Goal: Task Accomplishment & Management: Use online tool/utility

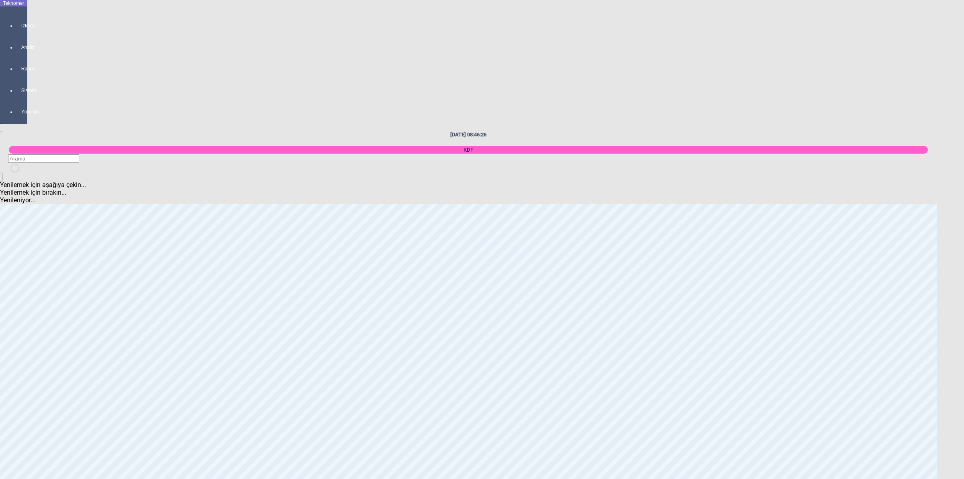
click at [964, 250] on body "Teknomer İzleme Analiz Rapor Sistem Yönetim [DATE] 08:46:26 KDF Yenilemek için …" at bounding box center [482, 239] width 964 height 479
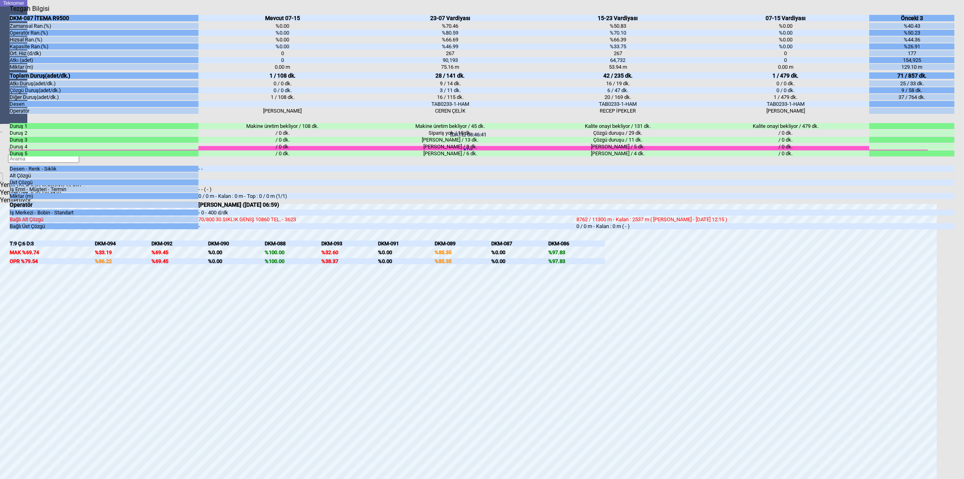
click at [964, 215] on body "Teknomer İzleme Analiz Rapor Sistem Yönetim [DATE] 08:46:41 KDF Yenilemek için …" at bounding box center [482, 239] width 964 height 479
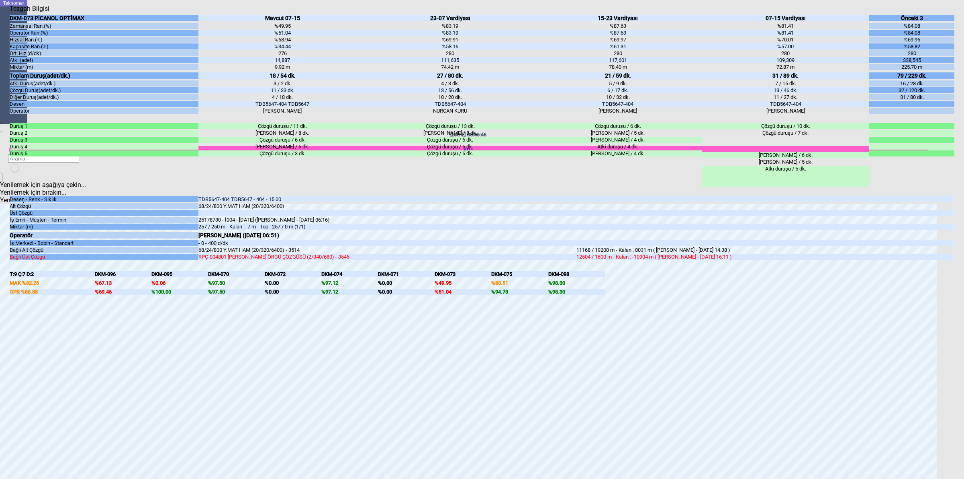
click at [963, 314] on body "Teknomer İzleme Analiz Rapor Sistem Yönetim [DATE] 08:46:46 KDF Yenilemek için …" at bounding box center [482, 239] width 964 height 479
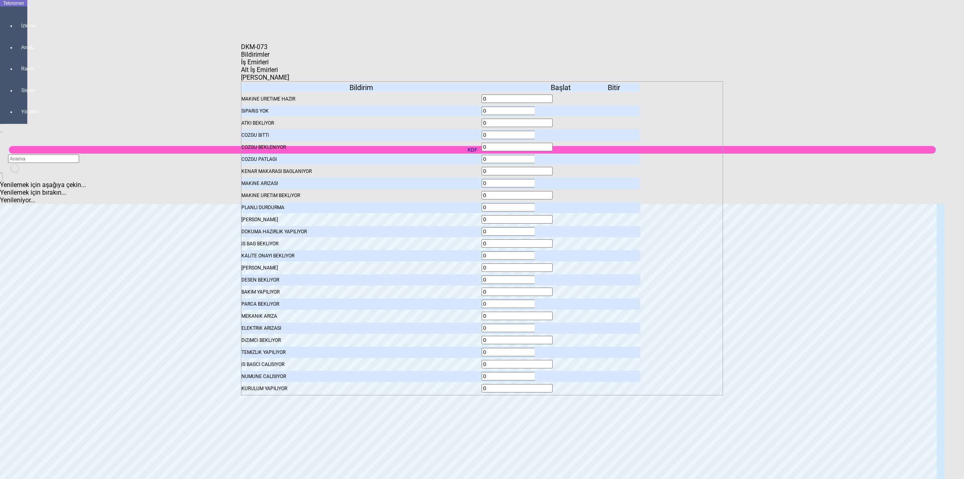
click at [269, 63] on span "İş Emirleri" at bounding box center [255, 62] width 28 height 8
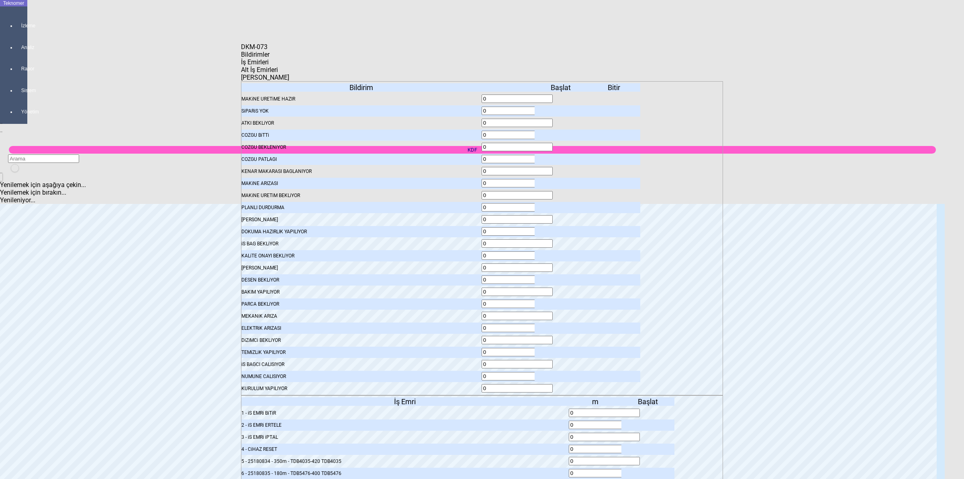
click at [803, 225] on body "Teknomer İzleme Analiz Rapor Sistem Yönetim [DATE] 08:46:51 KDF Yenilemek için …" at bounding box center [482, 239] width 964 height 479
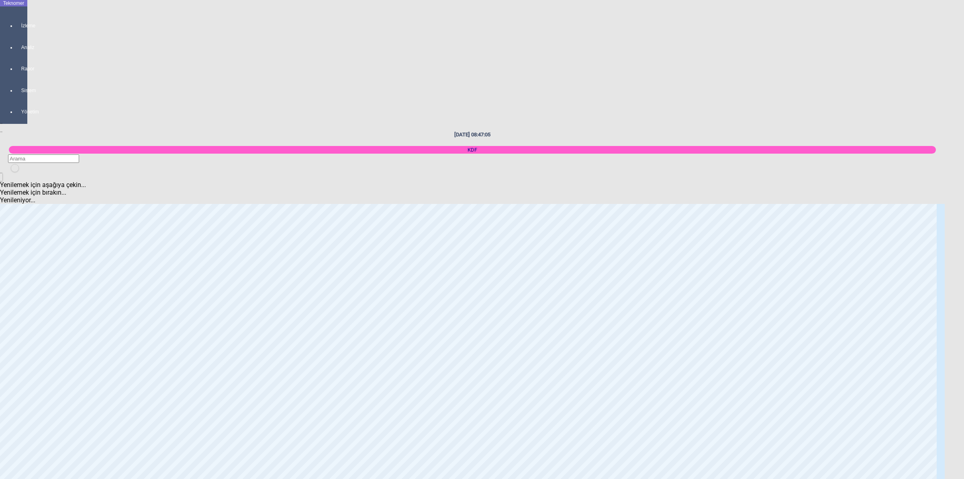
scroll to position [301, 0]
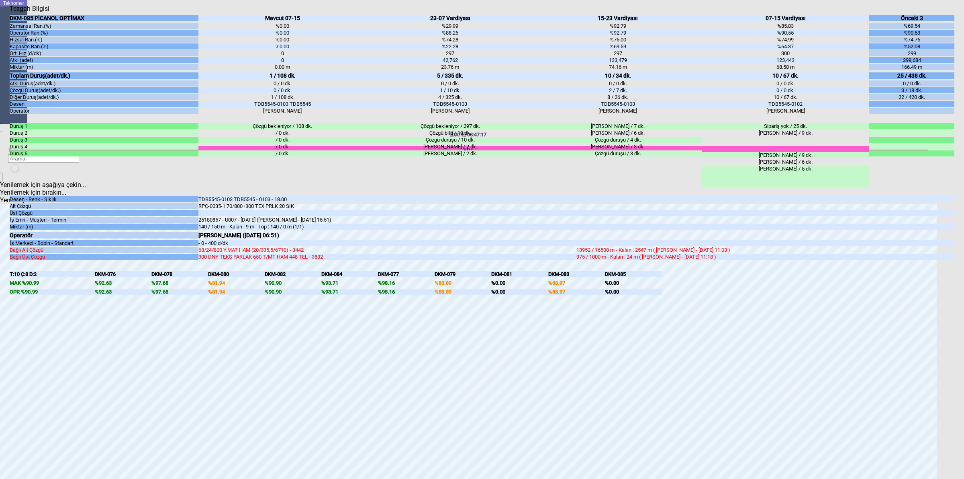
click at [960, 260] on body "Teknomer İzleme Analiz Rapor Sistem Yönetim [DATE] 08:47:17 KDF Yenilemek için …" at bounding box center [482, 239] width 964 height 479
click at [963, 265] on body "Teknomer İzleme Analiz Rapor Sistem Yönetim [DATE] 08:47:20 KDF Yenilemek için …" at bounding box center [482, 239] width 964 height 479
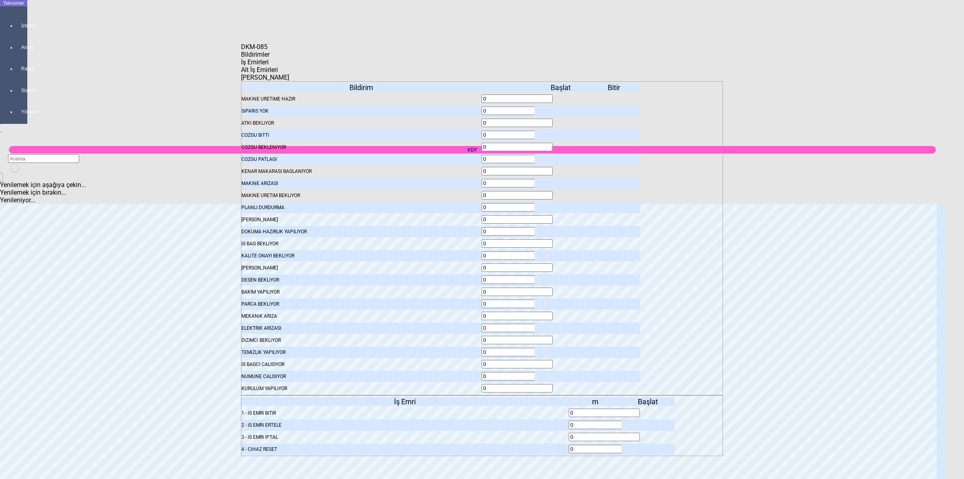
click at [718, 218] on div "Bildirimler İş Emirleri Alt İş Emirleri [PERSON_NAME] Bildirim MAKiNE URETiME H…" at bounding box center [482, 236] width 482 height 371
click at [833, 185] on body "Teknomer İzleme Analiz Rapor Sistem Yönetim [DATE] 08:47:23 KDF Yenilemek için …" at bounding box center [482, 239] width 964 height 479
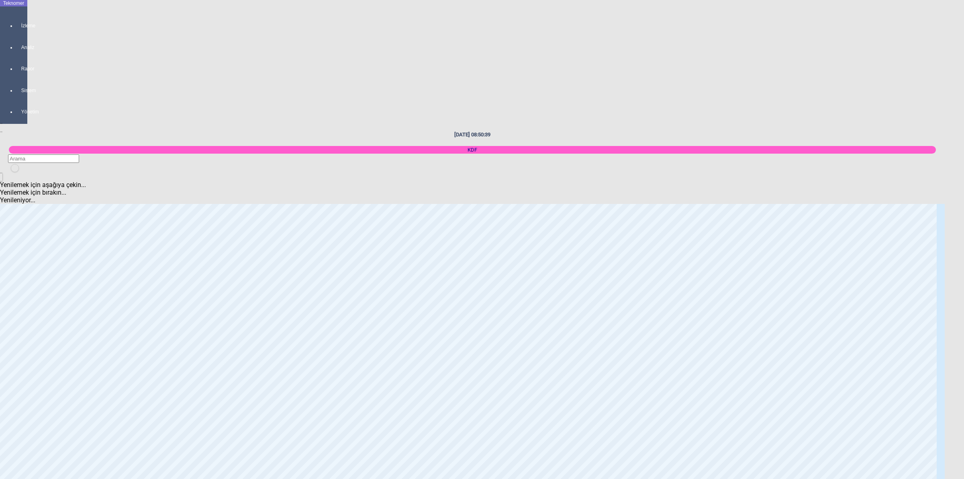
scroll to position [352, 0]
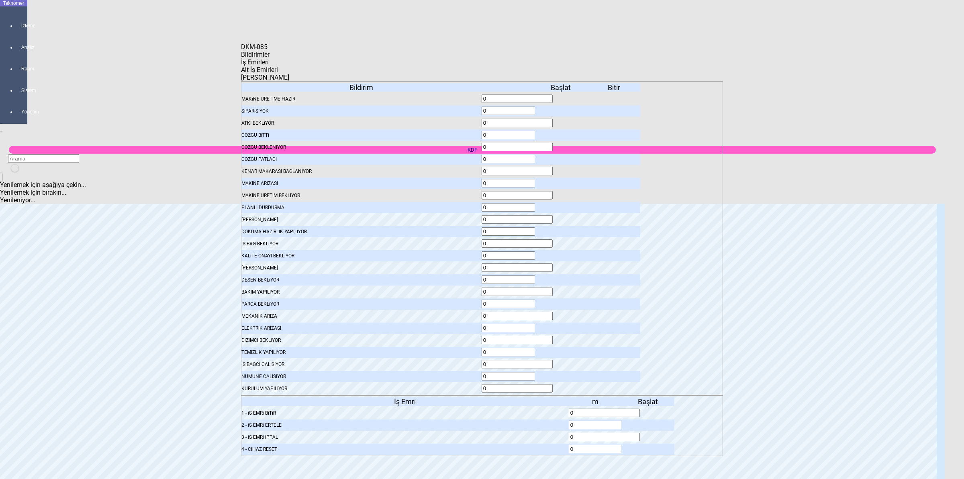
click at [270, 58] on div "Bildirimler" at bounding box center [482, 55] width 482 height 8
click at [562, 108] on icon at bounding box center [562, 111] width 0 height 6
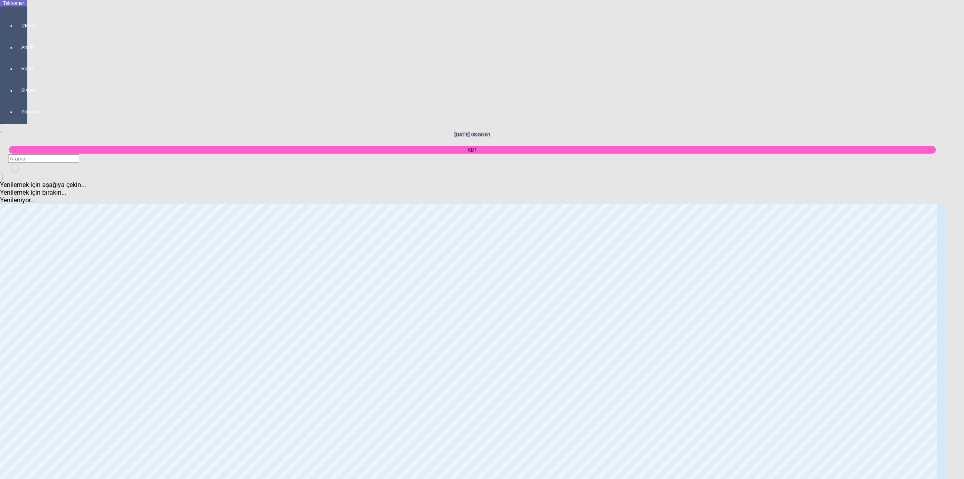
scroll to position [653, 0]
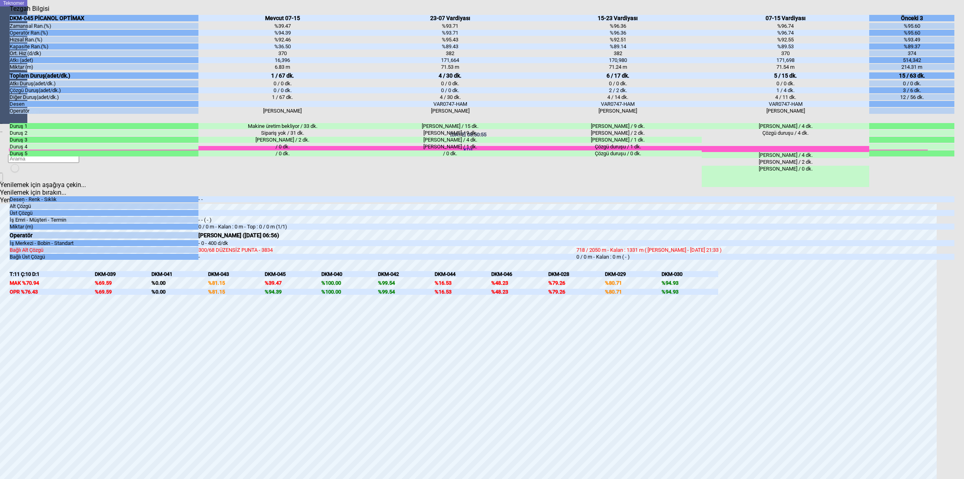
click at [964, 316] on body "Teknomer İzleme Analiz Rapor Sistem Yönetim [DATE] 08:50:55 KDF Yenilemek için …" at bounding box center [482, 239] width 964 height 479
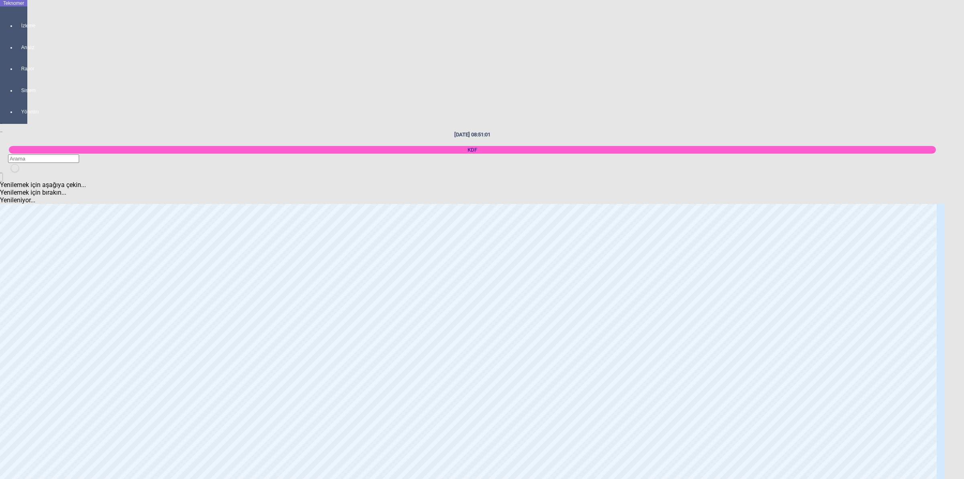
scroll to position [1206, 0]
click at [964, 252] on body "Teknomer İzleme Analiz Rapor Sistem Yönetim [DATE] 08:51:26 KDF Yenilemek için …" at bounding box center [482, 239] width 964 height 479
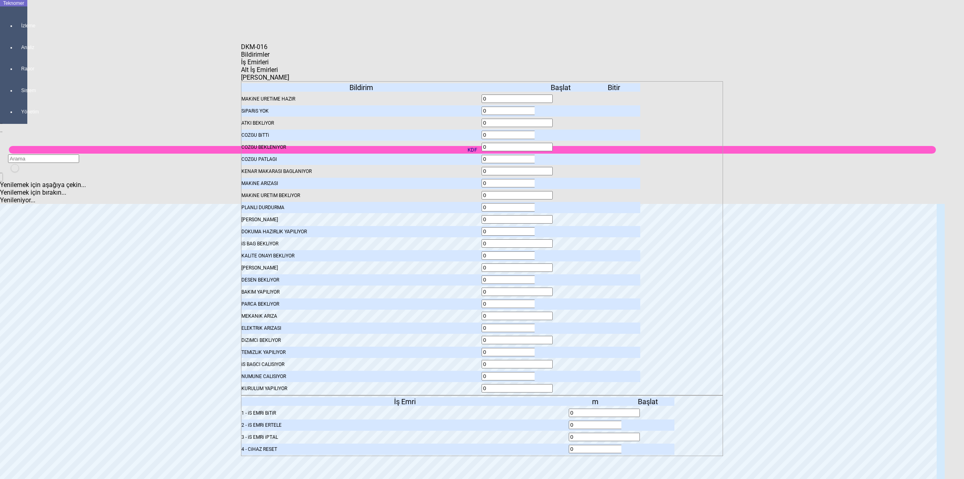
click at [321, 61] on div "İş Emirleri" at bounding box center [482, 62] width 482 height 8
click at [745, 157] on body "Teknomer İzleme Analiz Rapor Sistem Yönetim [DATE] 08:51:30 KDF Yenilemek için …" at bounding box center [482, 239] width 964 height 479
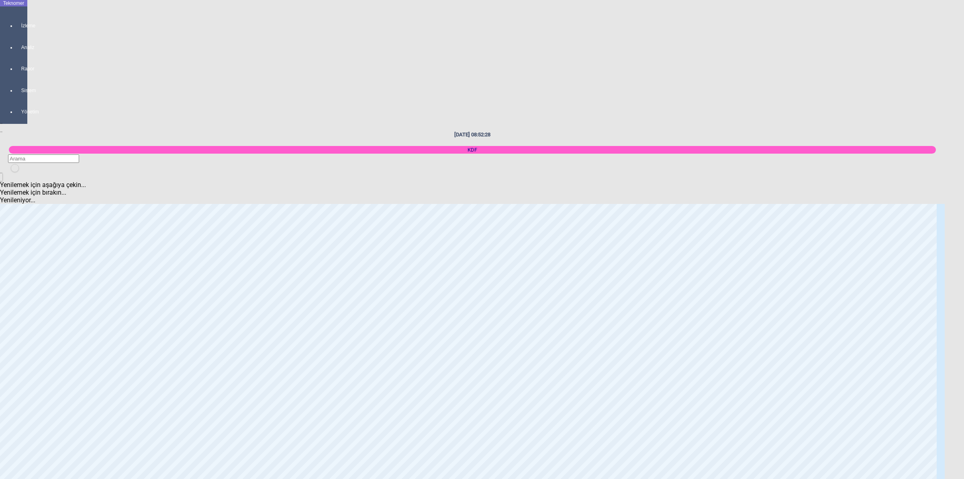
scroll to position [1256, 0]
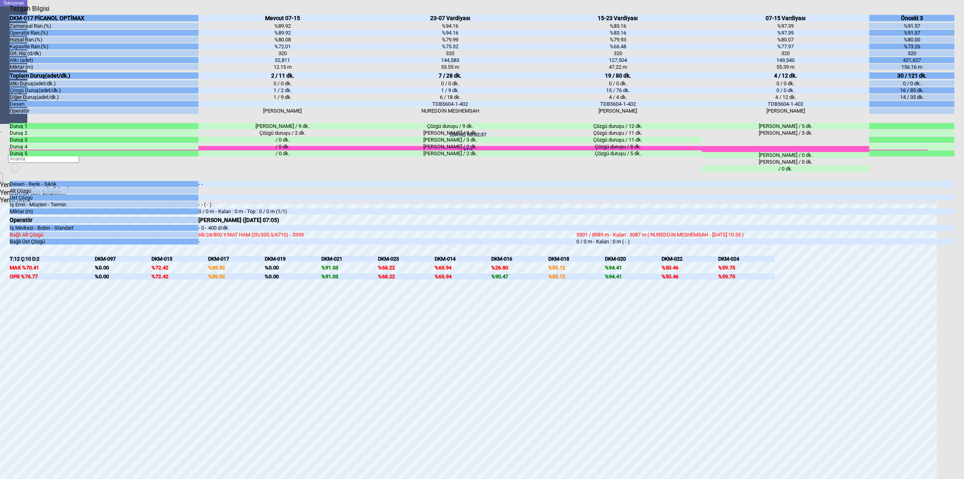
click at [964, 338] on body "Teknomer İzleme Analiz Rapor Sistem Yönetim [DATE] 08:52:37 KDF Yenilemek için …" at bounding box center [482, 239] width 964 height 479
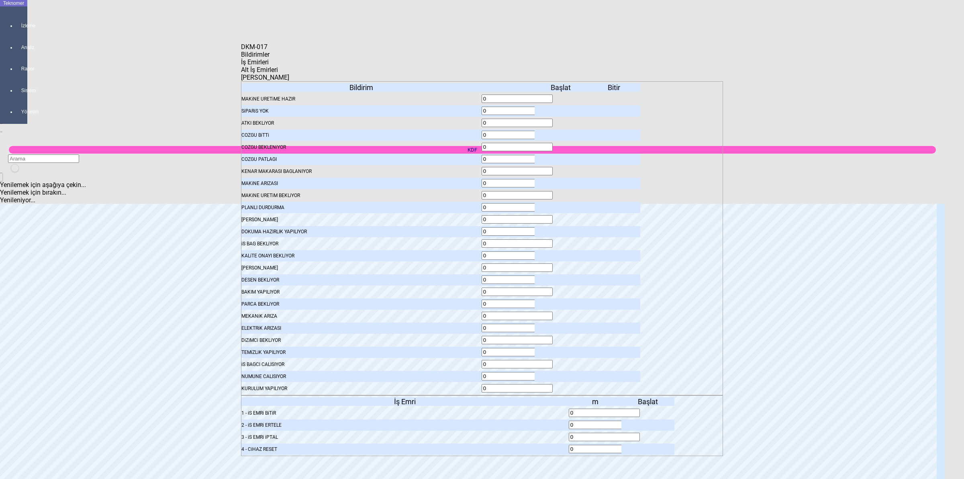
click at [917, 202] on body "Teknomer İzleme Analiz Rapor Sistem Yönetim [DATE] 08:52:40 KDF Yenilemek için …" at bounding box center [482, 239] width 964 height 479
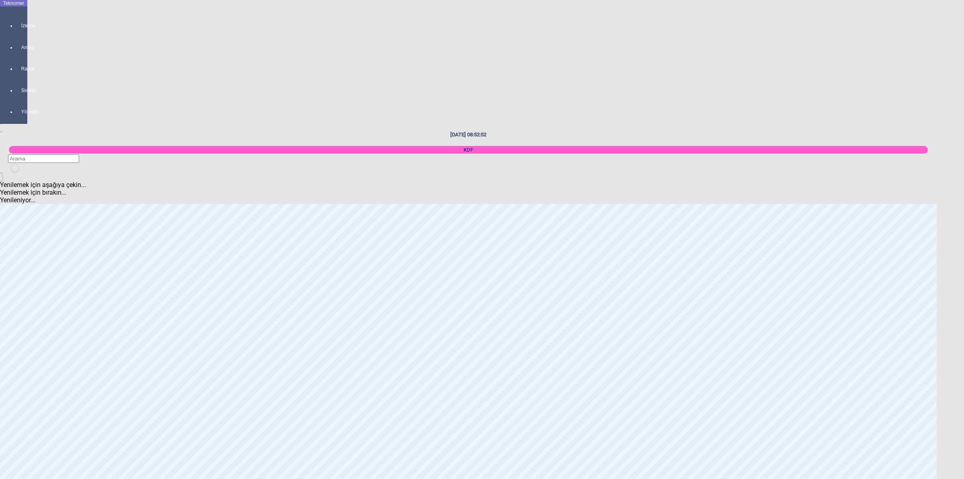
click at [964, 278] on body "Teknomer İzleme Analiz Rapor Sistem Yönetim [DATE] 08:52:52 KDF Yenilemek için …" at bounding box center [482, 239] width 964 height 479
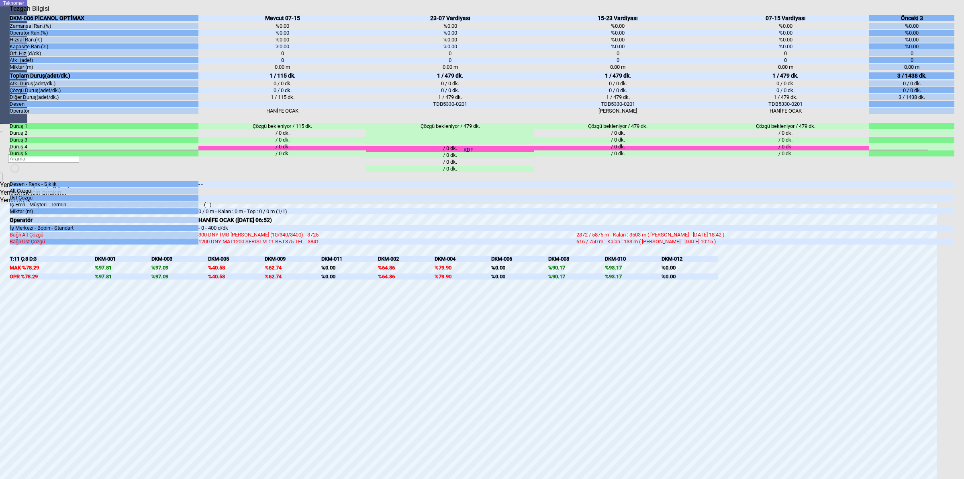
click at [964, 276] on body "Teknomer İzleme Analiz Rapor Sistem Yönetim [DATE] 08:53:51 KDF Yenilemek için …" at bounding box center [482, 239] width 964 height 479
click at [964, 265] on body "Teknomer İzleme Analiz Rapor Sistem Yönetim [DATE] 08:55:14 KDF Yenilemek için …" at bounding box center [482, 239] width 964 height 479
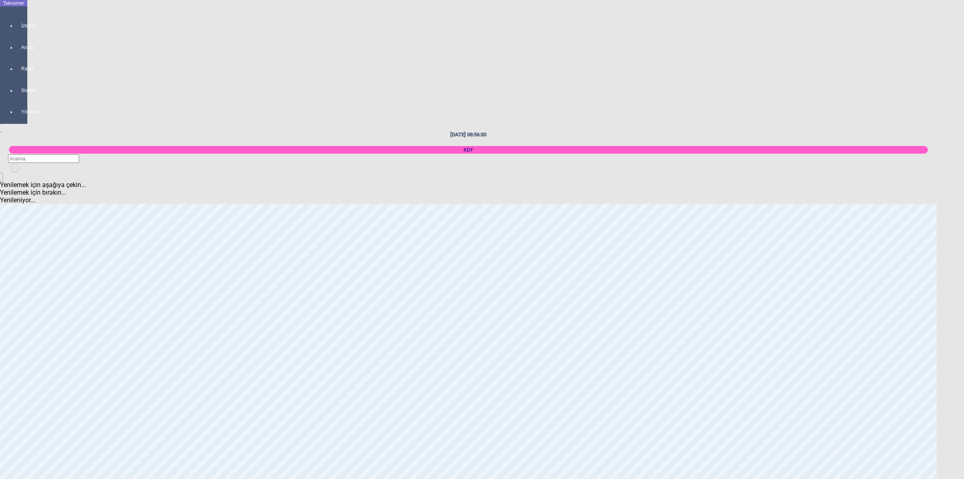
click at [964, 260] on body "Teknomer İzleme Analiz Rapor Sistem Yönetim [DATE] 08:56:30 KDF Yenilemek için …" at bounding box center [482, 239] width 964 height 479
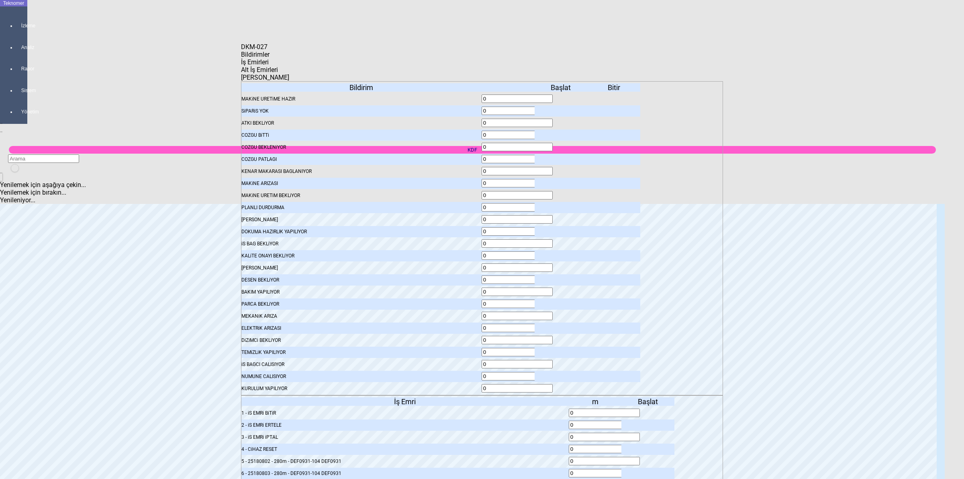
click at [782, 214] on body "Teknomer İzleme Analiz Rapor Sistem Yönetim [DATE] 09:10:09 KDF Yenilemek için …" at bounding box center [482, 239] width 964 height 479
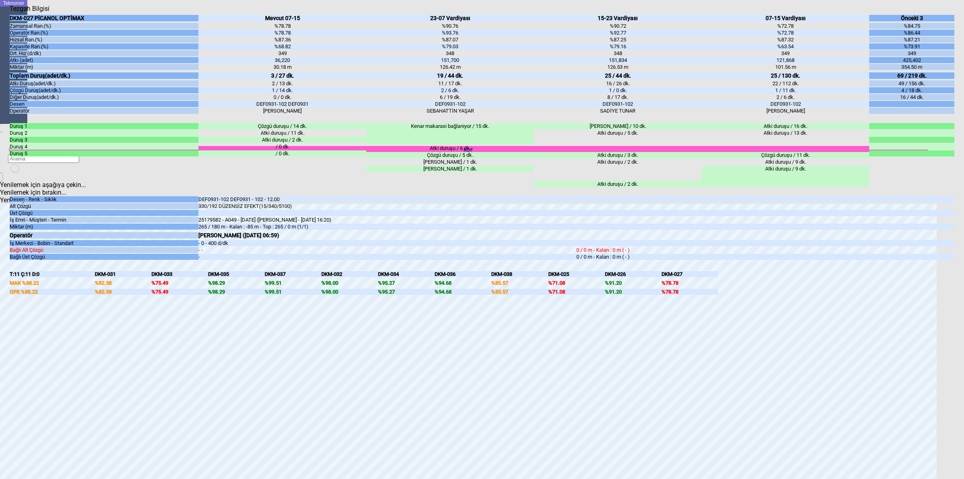
click at [963, 272] on body "Teknomer İzleme Analiz Rapor Sistem Yönetim [DATE] 09:10:15 KDF Yenilemek için …" at bounding box center [482, 239] width 964 height 479
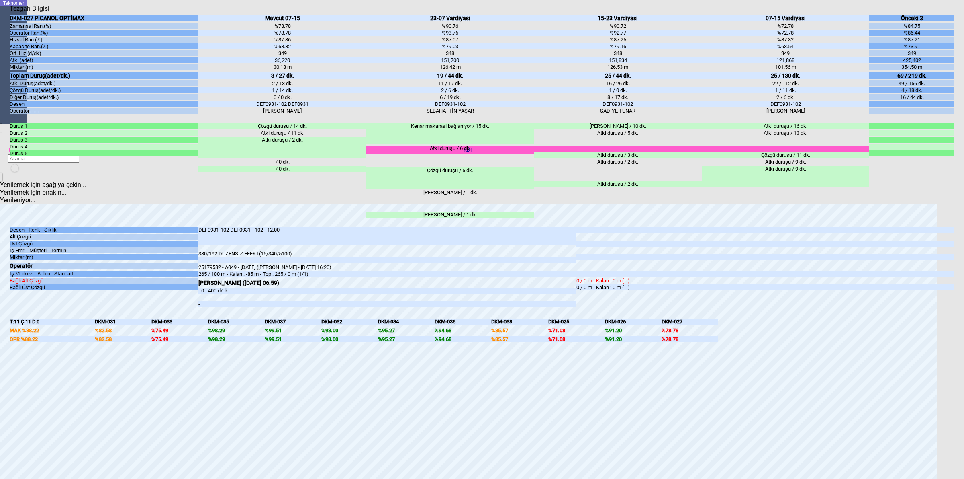
click at [964, 314] on body "Teknomer İzleme Analiz Rapor Sistem Yönetim [DATE] 09:10:36 KDF Yenilemek için …" at bounding box center [482, 239] width 964 height 479
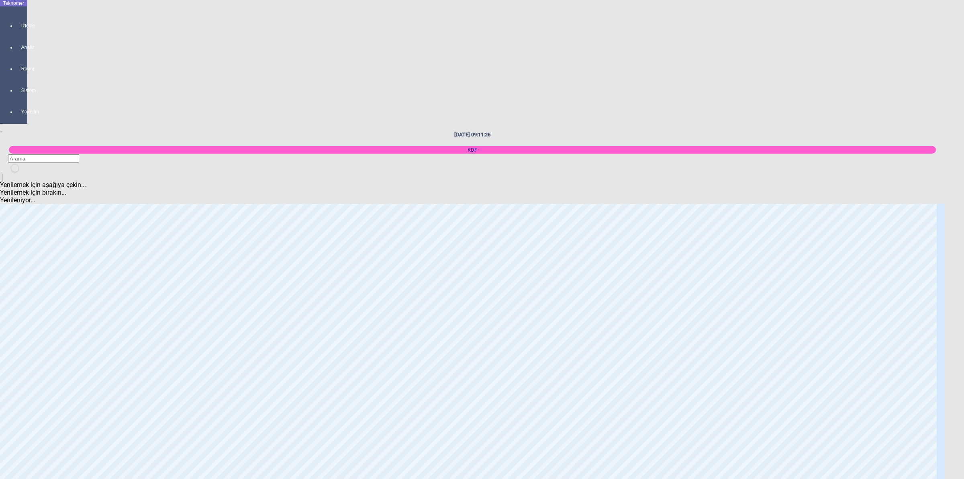
scroll to position [352, 0]
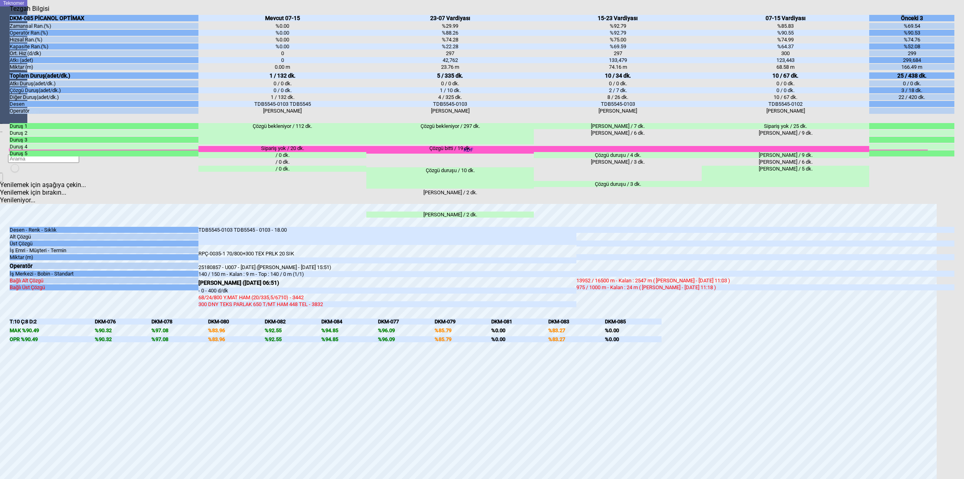
click at [964, 362] on body "Teknomer İzleme Analiz Rapor Sistem Yönetim [DATE] 09:11:35 KDF Yenilemek için …" at bounding box center [482, 239] width 964 height 479
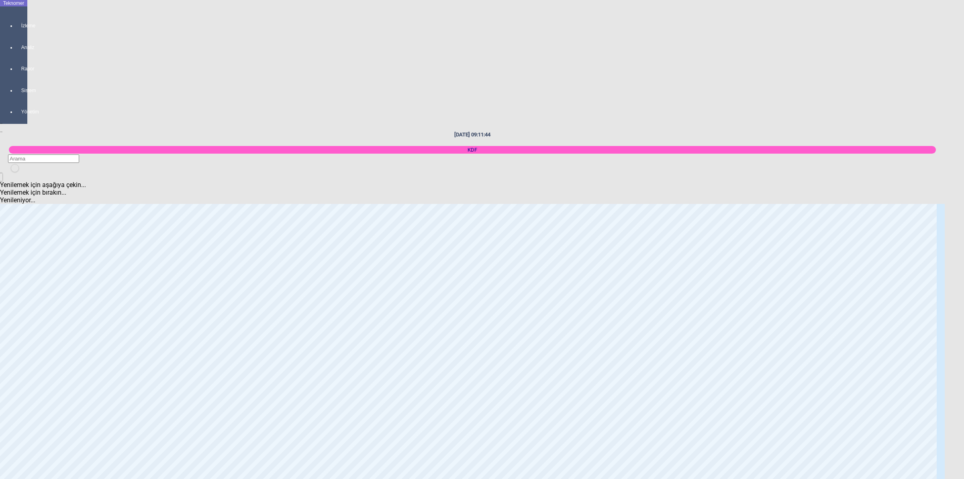
scroll to position [904, 0]
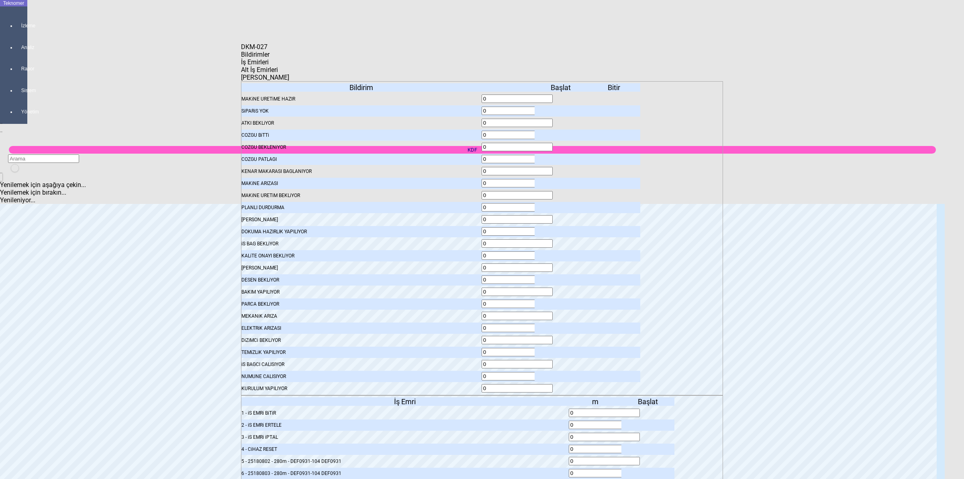
drag, startPoint x: 581, startPoint y: 140, endPoint x: 513, endPoint y: 135, distance: 68.5
click at [513, 395] on div "İş Emri 1 - iS EMRi BiTiR 2 - iS EMRi ERTELE 3 - iS EMRi iPTAL 4 - CiHAZ RESET …" at bounding box center [482, 437] width 482 height 85
type input "85"
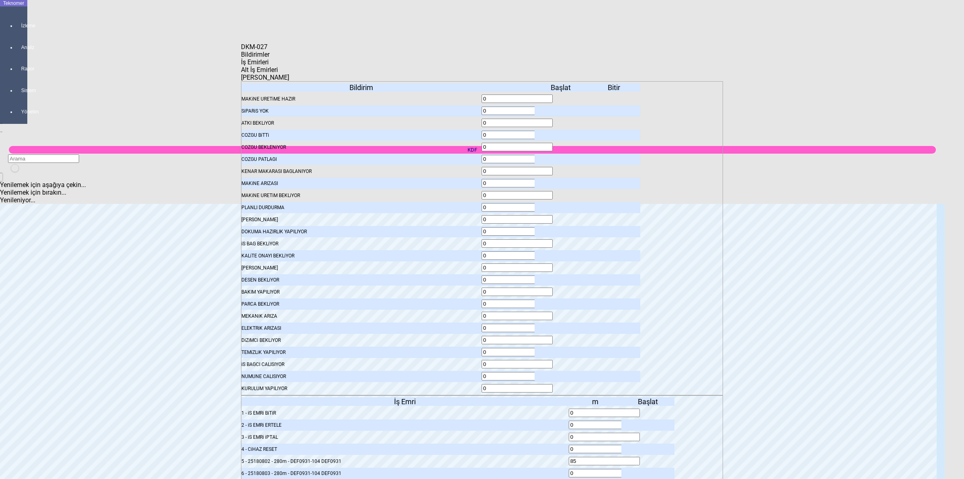
type input "85"
click at [648, 455] on div at bounding box center [648, 460] width 53 height 11
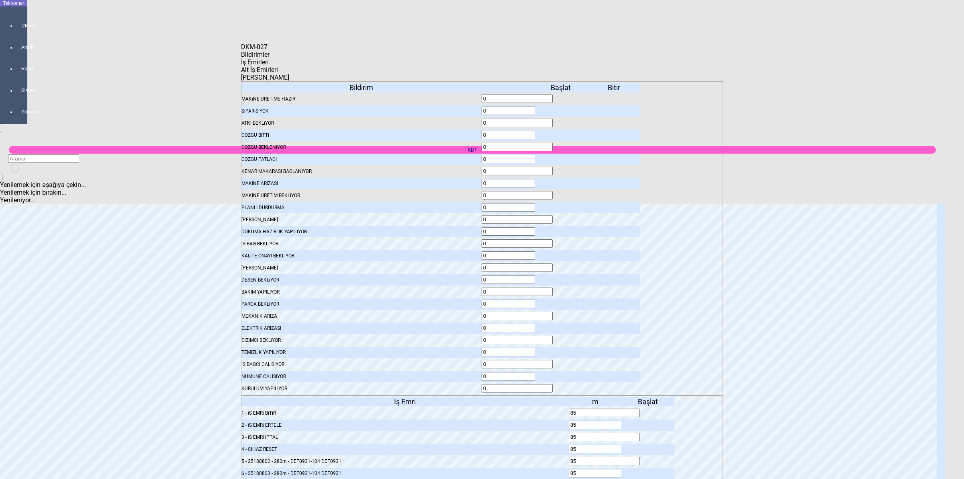
click at [649, 458] on icon at bounding box center [649, 461] width 0 height 6
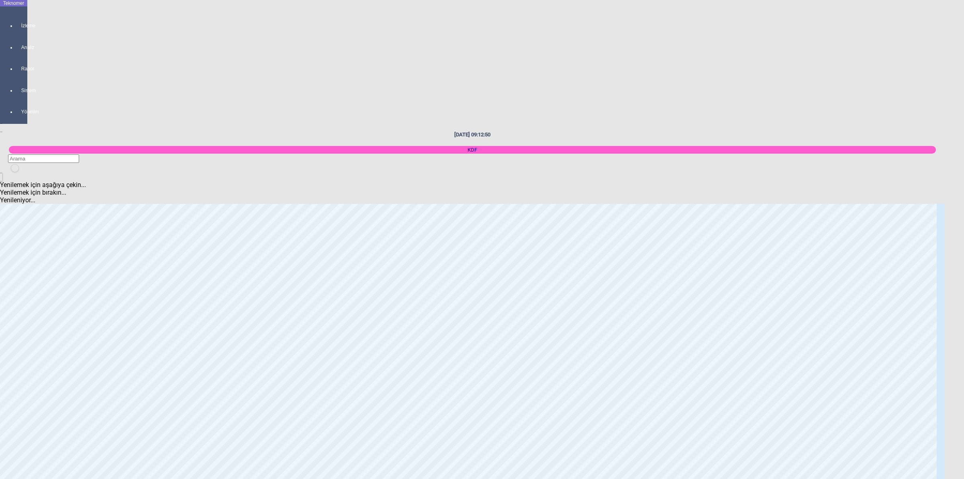
scroll to position [1206, 0]
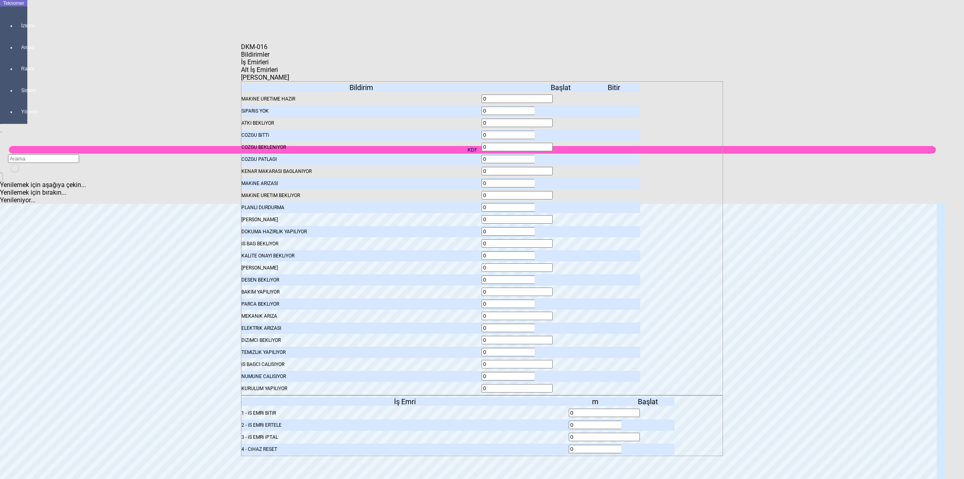
click at [800, 179] on body "Teknomer İzleme Analiz Rapor Sistem Yönetim [DATE] 09:13:12 KDF Yenilemek için …" at bounding box center [482, 239] width 964 height 479
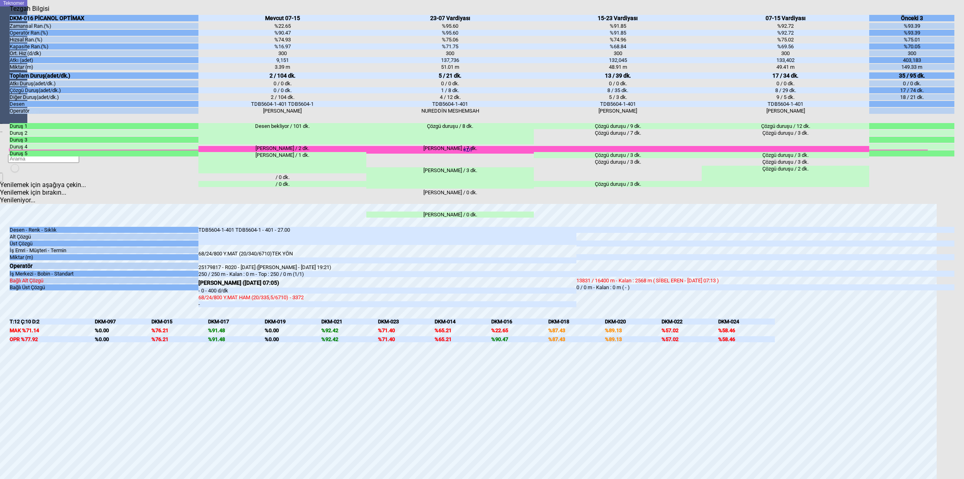
click at [964, 258] on body "Teknomer İzleme Analiz Rapor Sistem Yönetim [DATE] 09:13:18 KDF Yenilemek için …" at bounding box center [482, 239] width 964 height 479
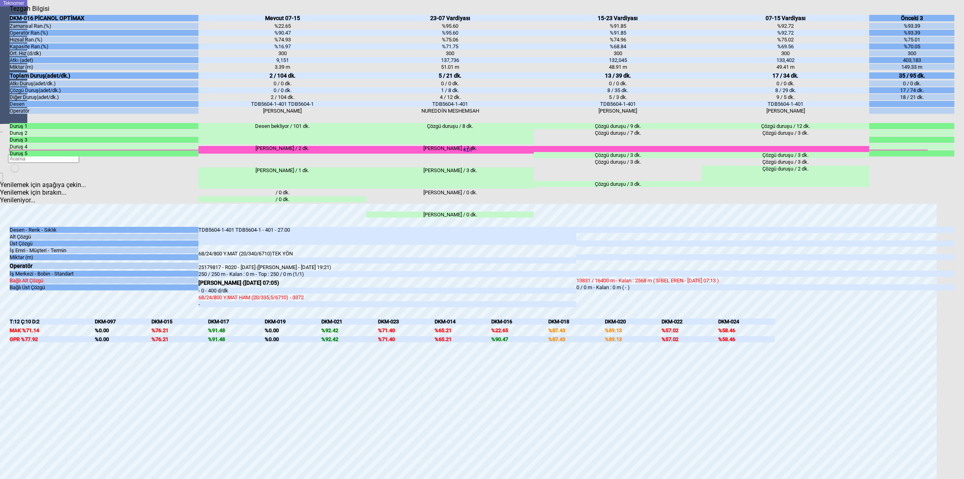
click at [964, 173] on body "Teknomer İzleme Analiz Rapor Sistem Yönetim [DATE] 09:13:24 KDF Yenilemek için …" at bounding box center [482, 239] width 964 height 479
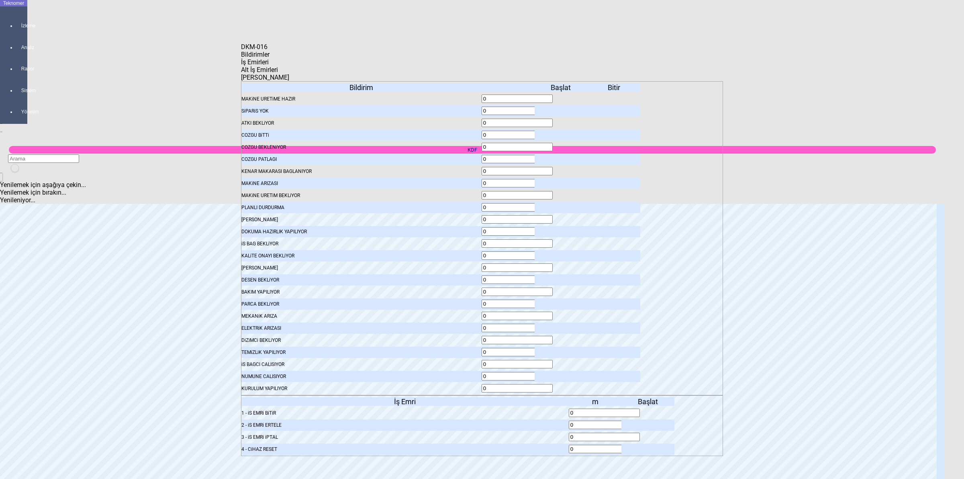
click at [649, 410] on icon at bounding box center [649, 413] width 0 height 6
click at [265, 58] on span "Bildirimler" at bounding box center [255, 55] width 29 height 8
click at [562, 108] on icon at bounding box center [562, 111] width 0 height 6
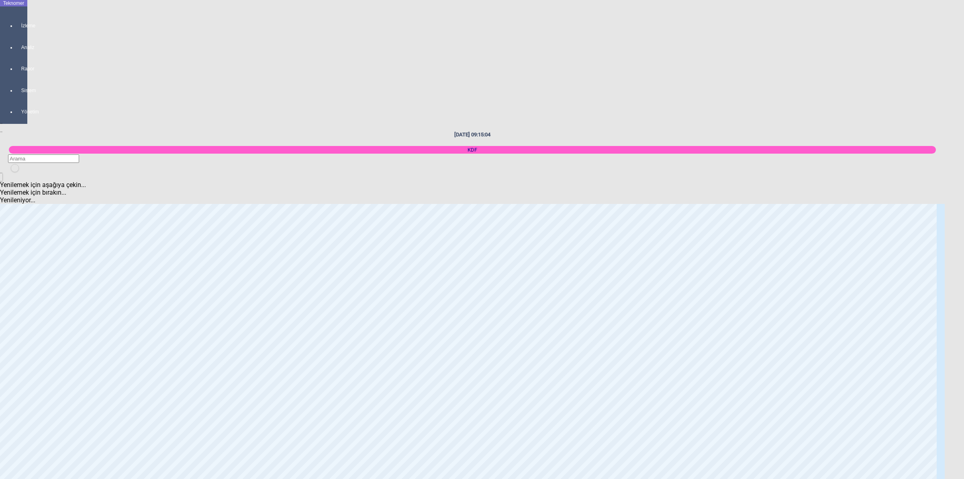
scroll to position [603, 0]
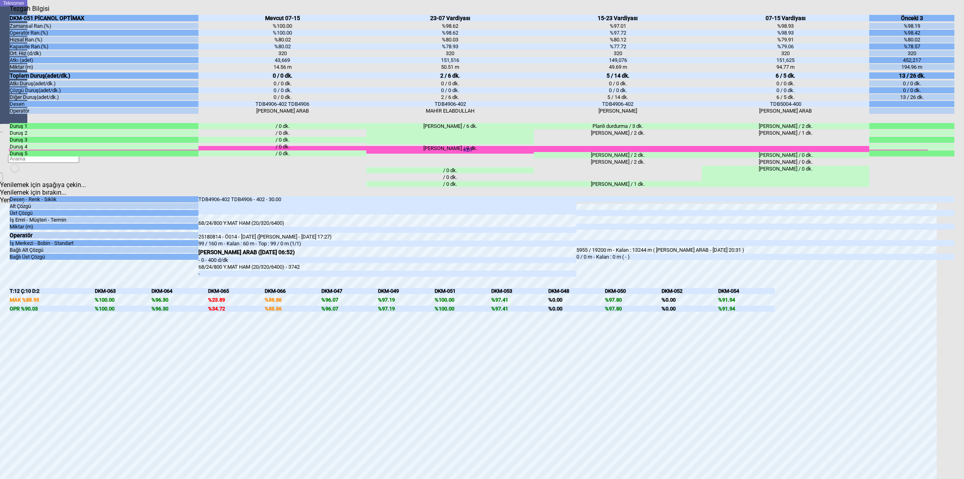
click at [952, 240] on div "DKM-051 PİCANOL OPTİMAX Zamansal Ran.(%) Operatör Ran.(%) Hızsal Ran.(%) Kapasi…" at bounding box center [482, 236] width 945 height 448
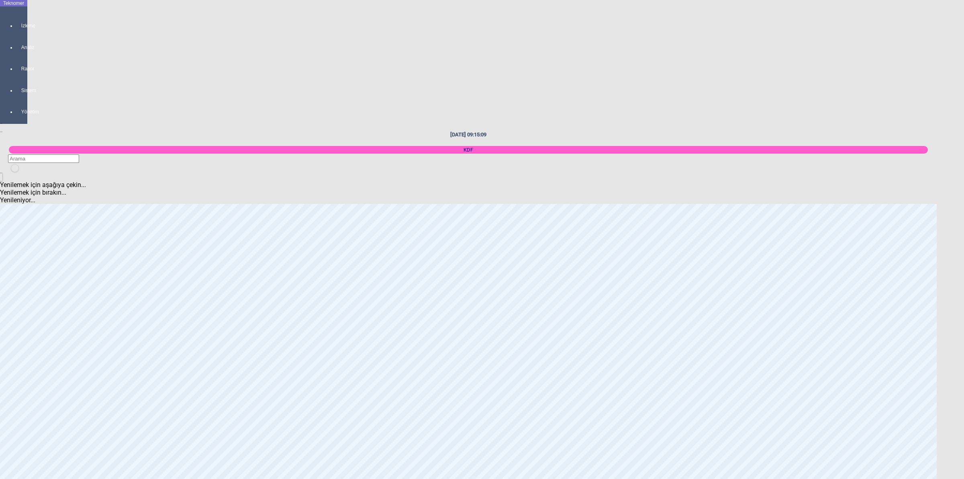
click at [964, 272] on body "Teknomer İzleme Analiz Rapor Sistem Yönetim [DATE] 09:15:09 KDF Yenilemek için …" at bounding box center [482, 239] width 964 height 479
